Goal: Transaction & Acquisition: Purchase product/service

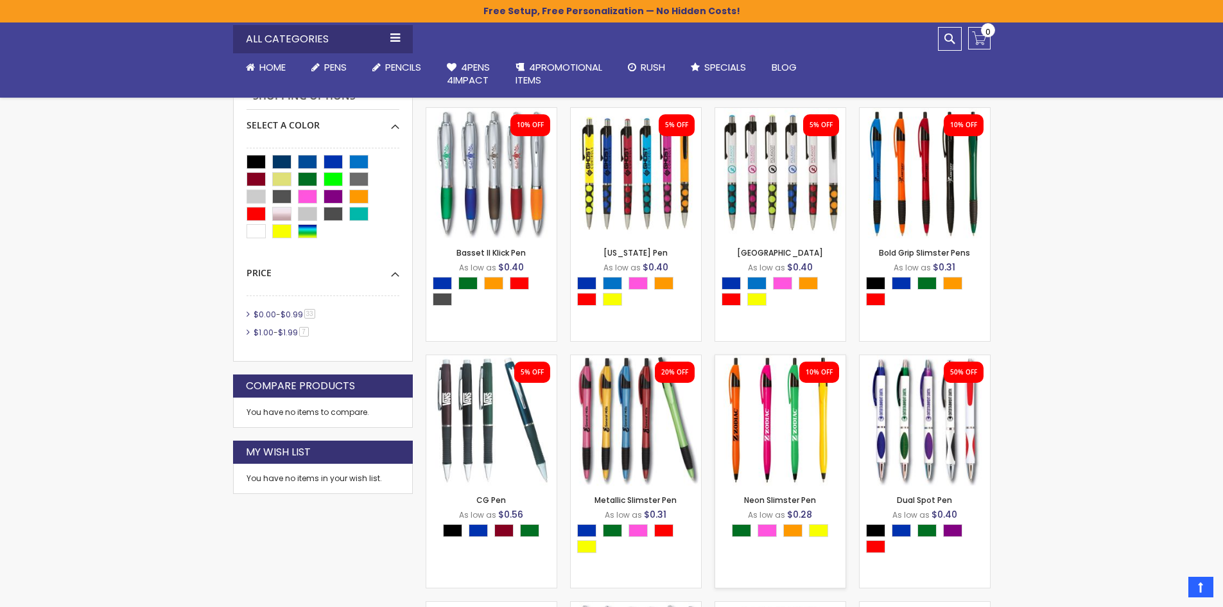
scroll to position [449, 0]
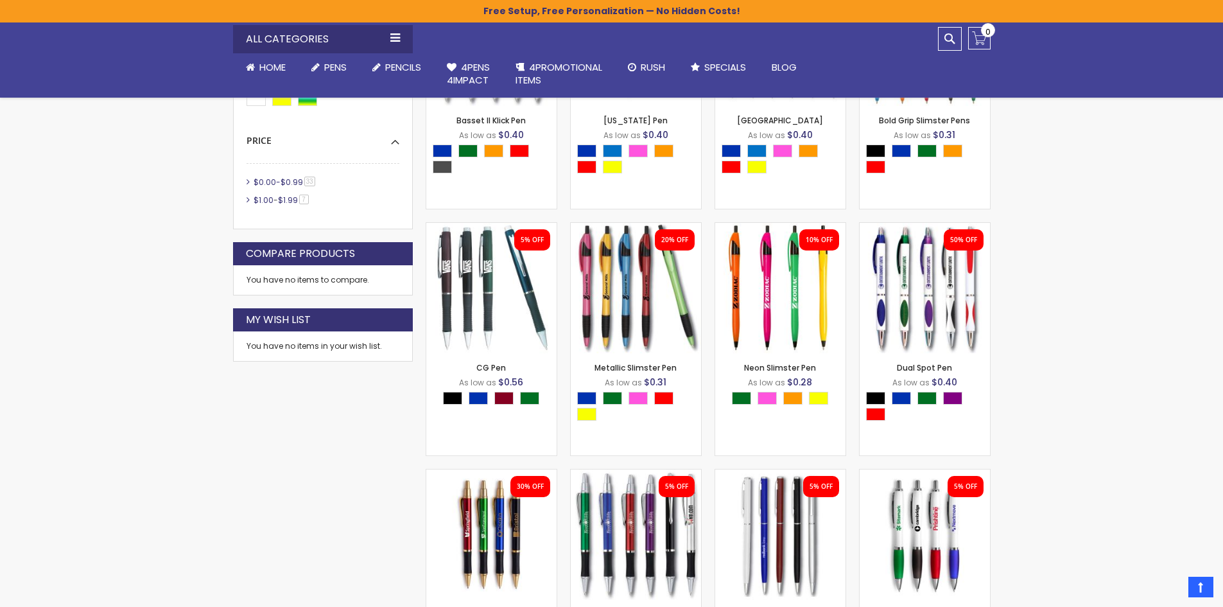
click at [309, 182] on span "33 item" at bounding box center [309, 182] width 11 height 10
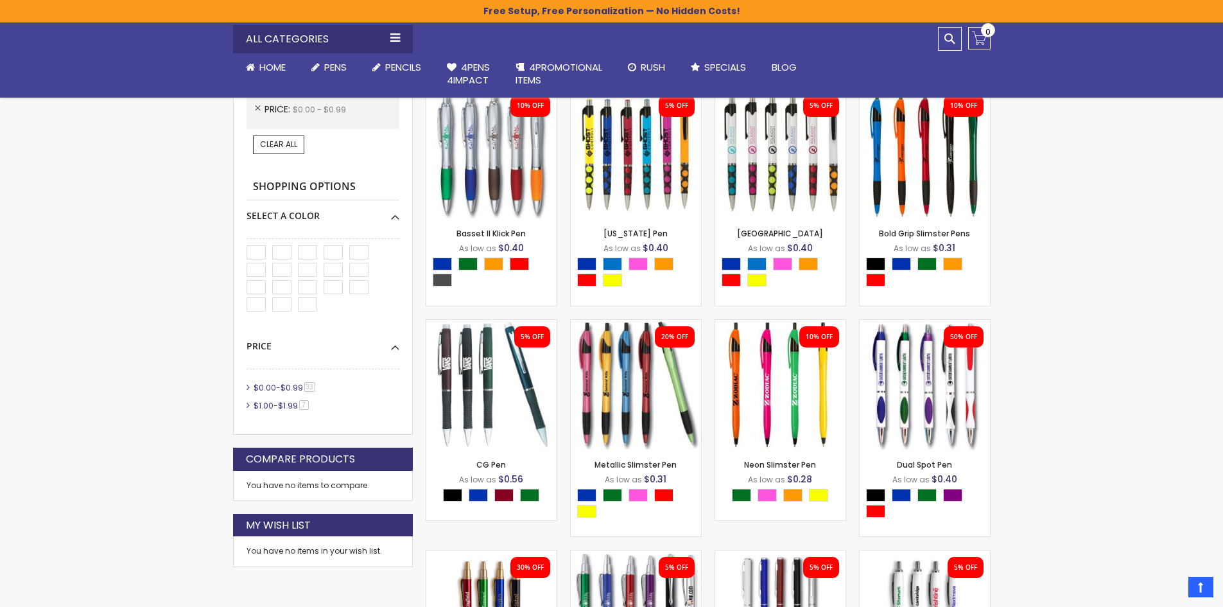
scroll to position [514, 0]
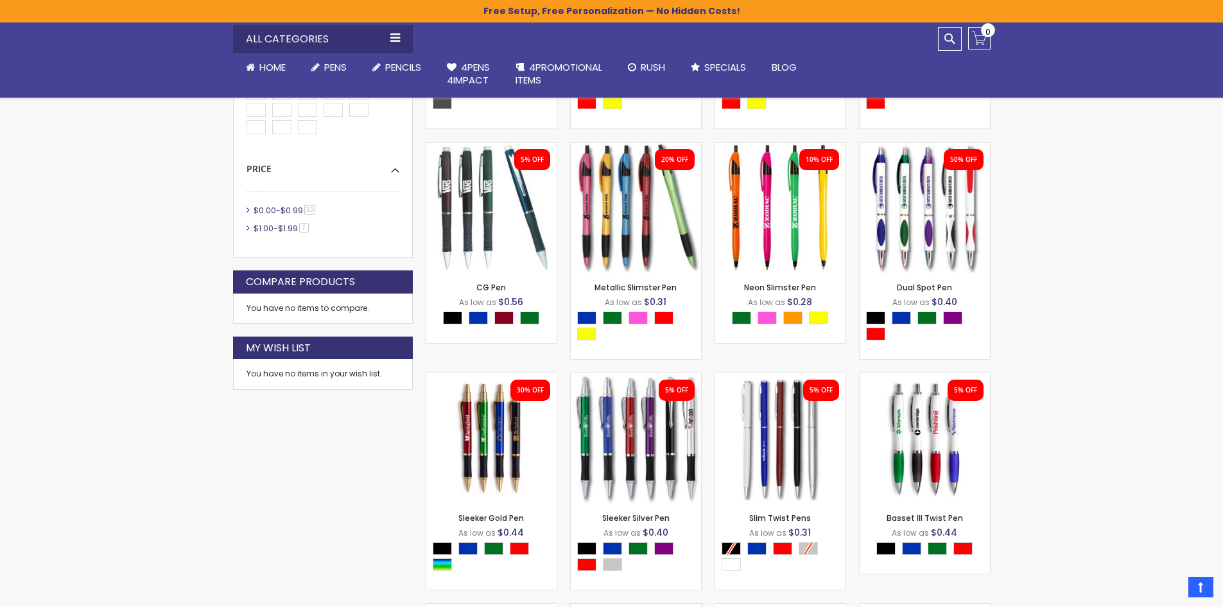
click at [299, 212] on span "$0.99" at bounding box center [292, 210] width 22 height 11
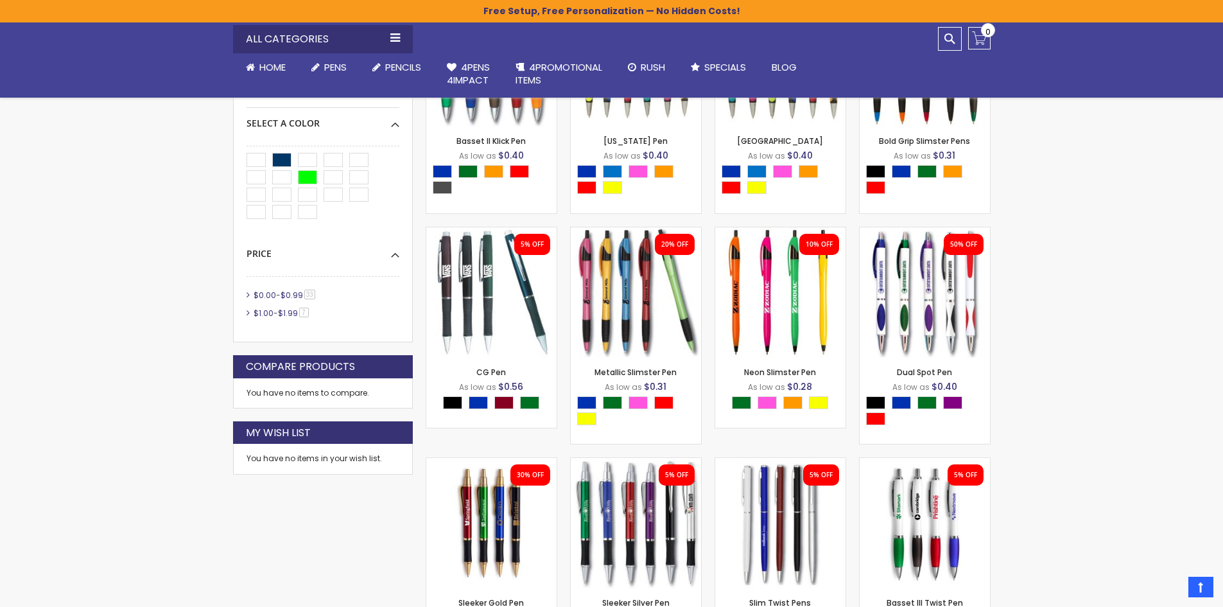
scroll to position [385, 0]
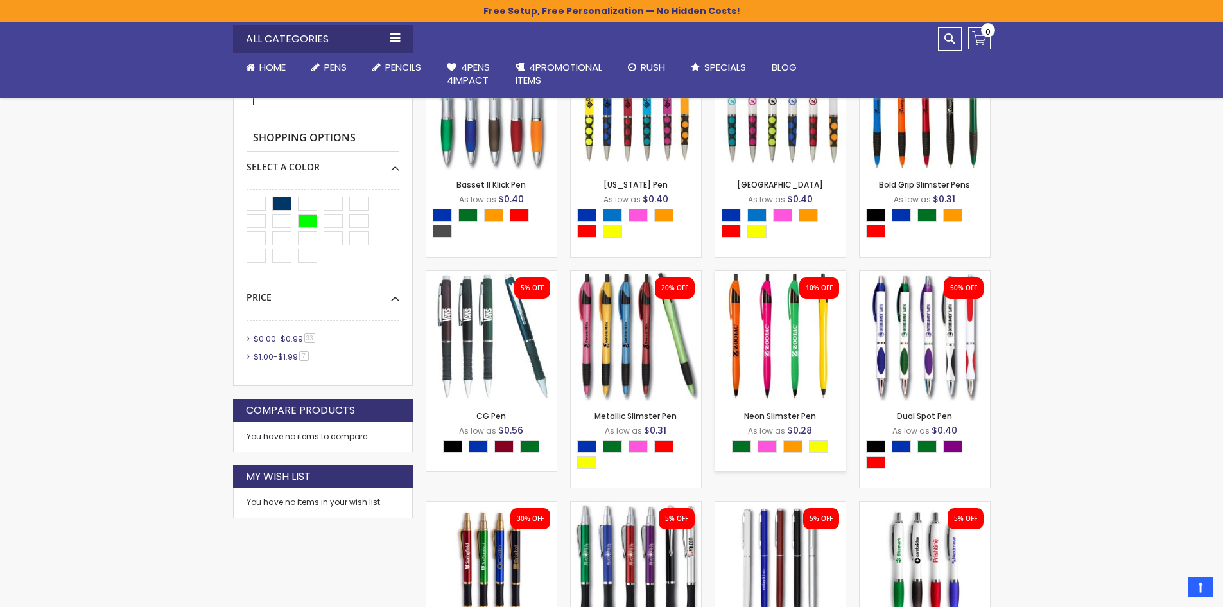
click at [766, 326] on img at bounding box center [780, 336] width 130 height 130
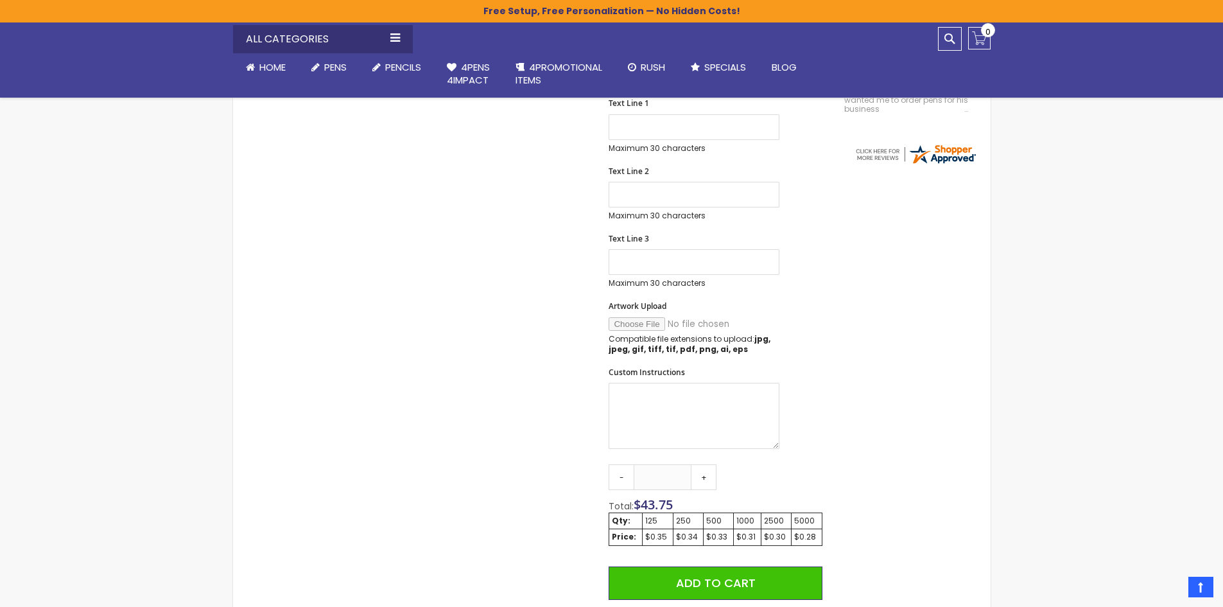
scroll to position [449, 0]
